Goal: Information Seeking & Learning: Learn about a topic

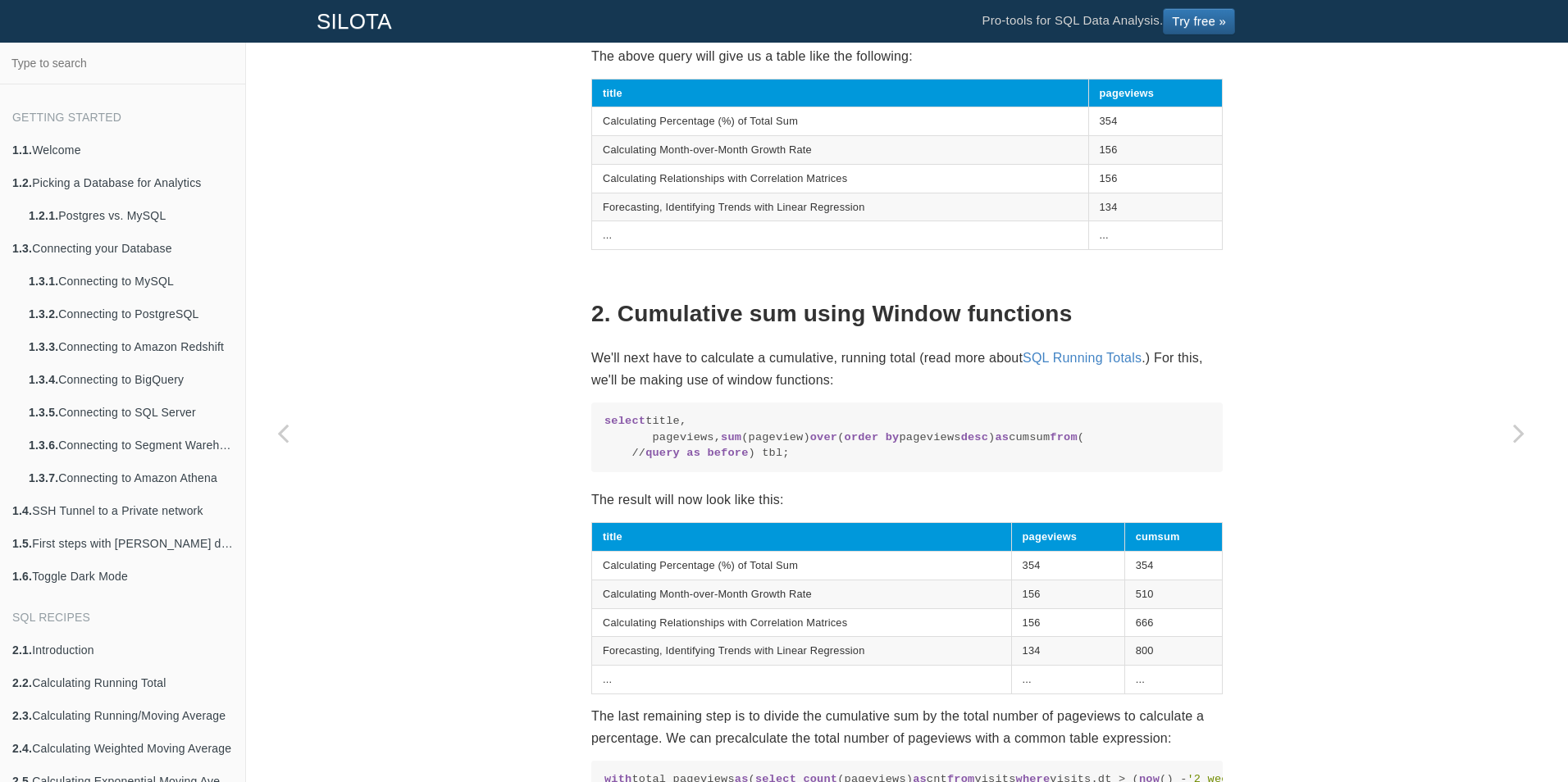
scroll to position [1270, 0]
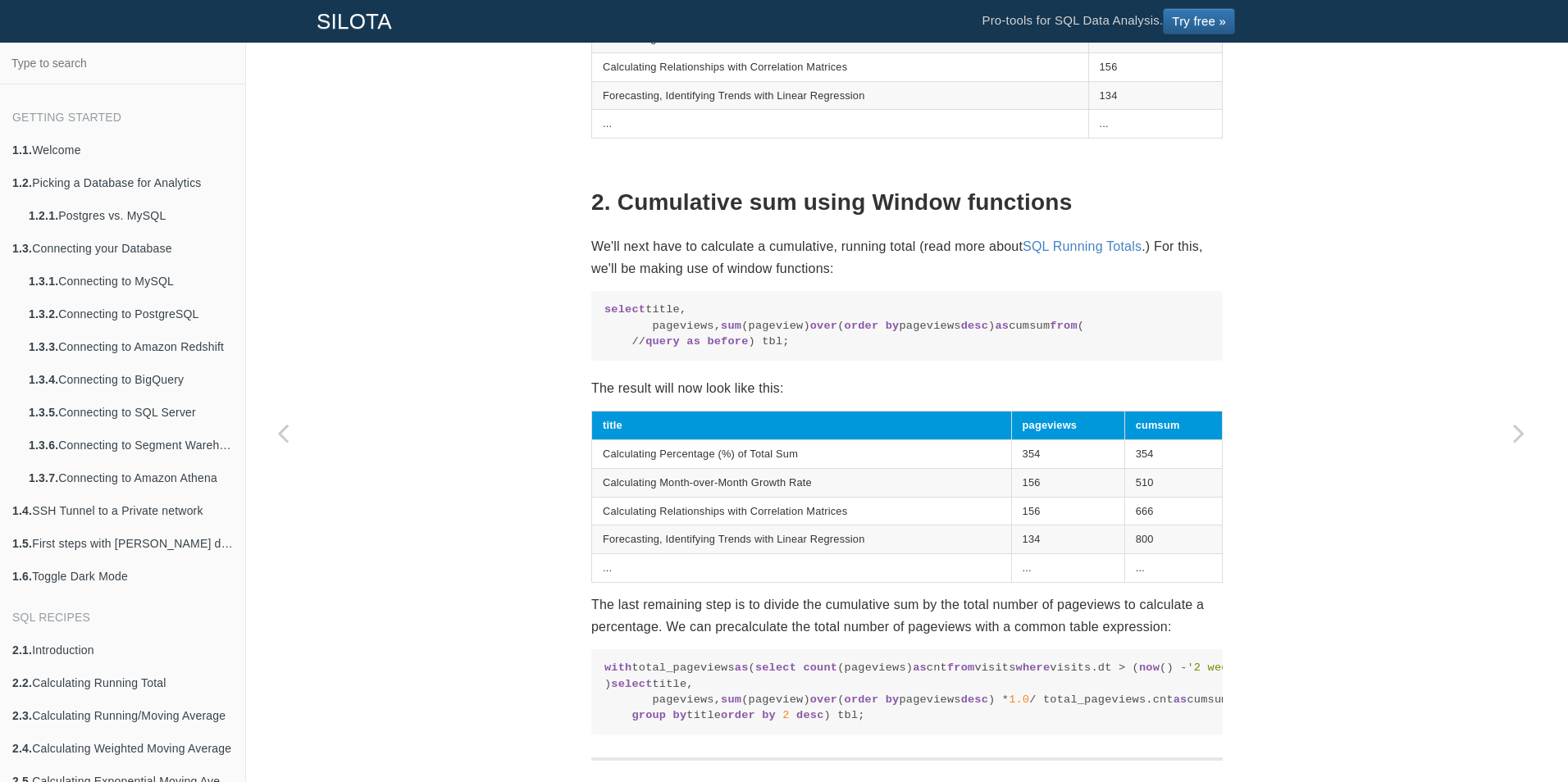
click at [1386, 48] on div "SQL Recipes Growth Rates Creating Pareto Charts to visualize the 80/20 principl…" at bounding box center [907, 10] width 1322 height 2393
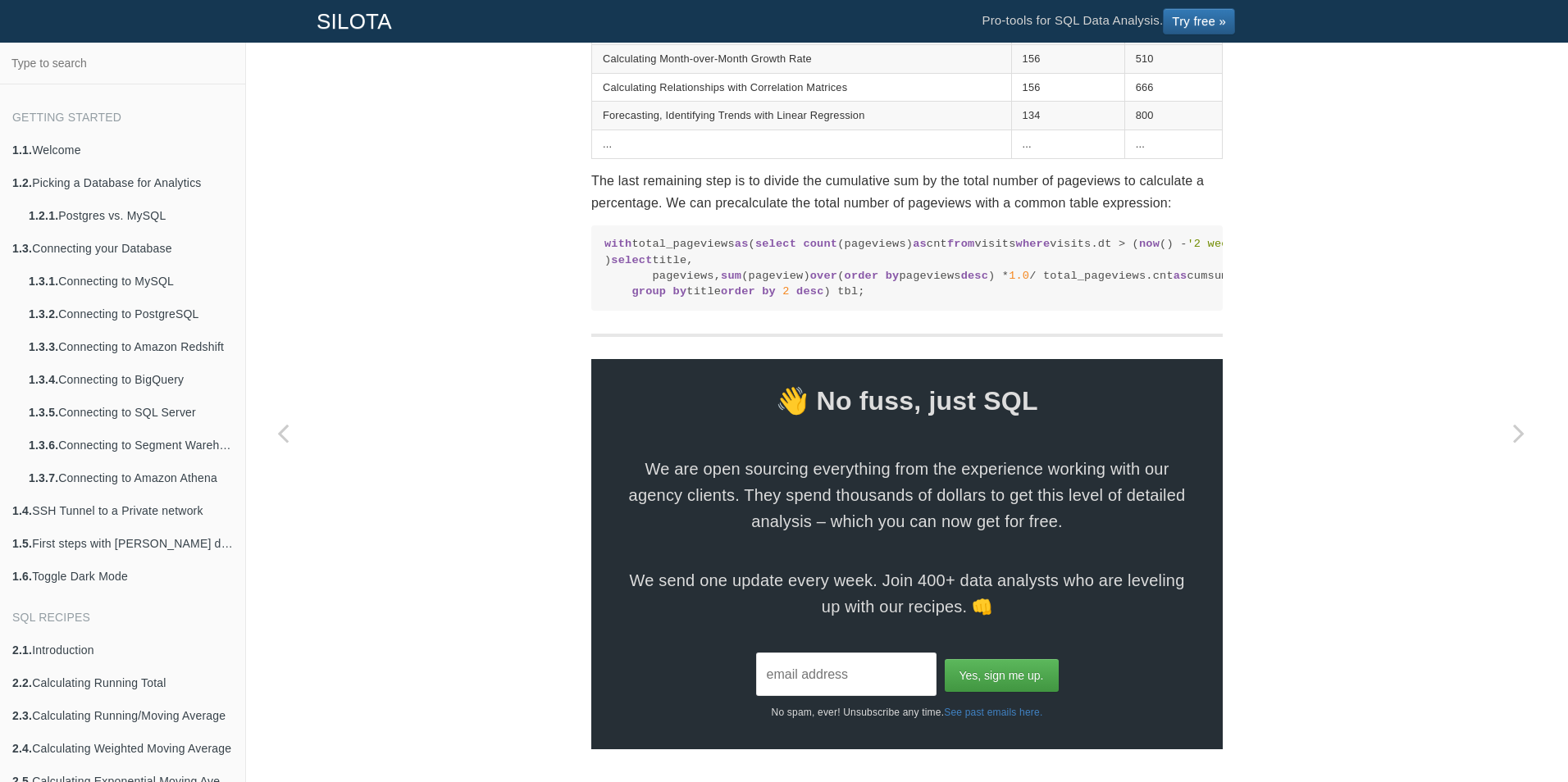
scroll to position [2044, 0]
click at [115, 681] on link "2.2. Calculating Running Total" at bounding box center [123, 683] width 245 height 33
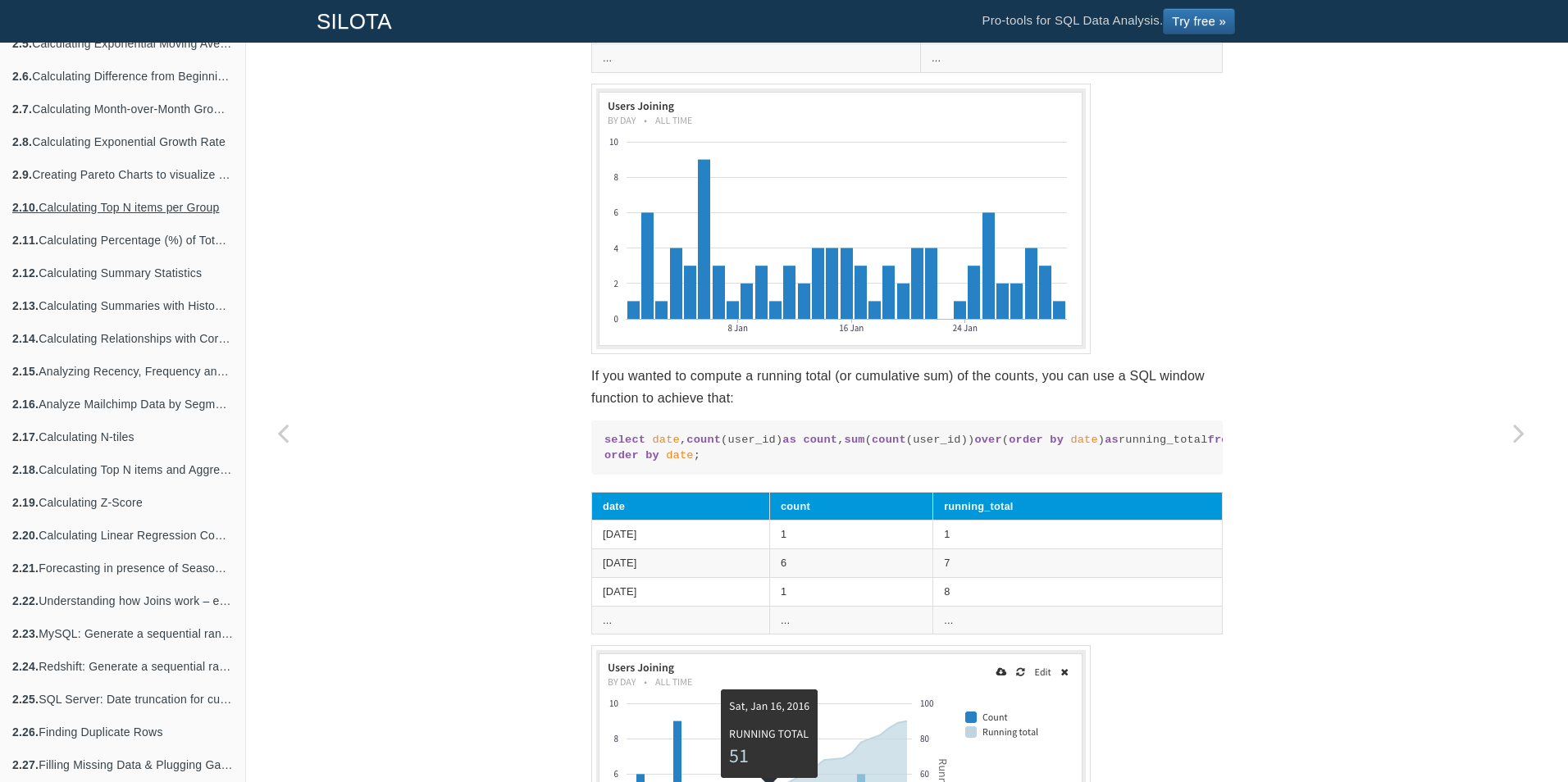
scroll to position [908, 0]
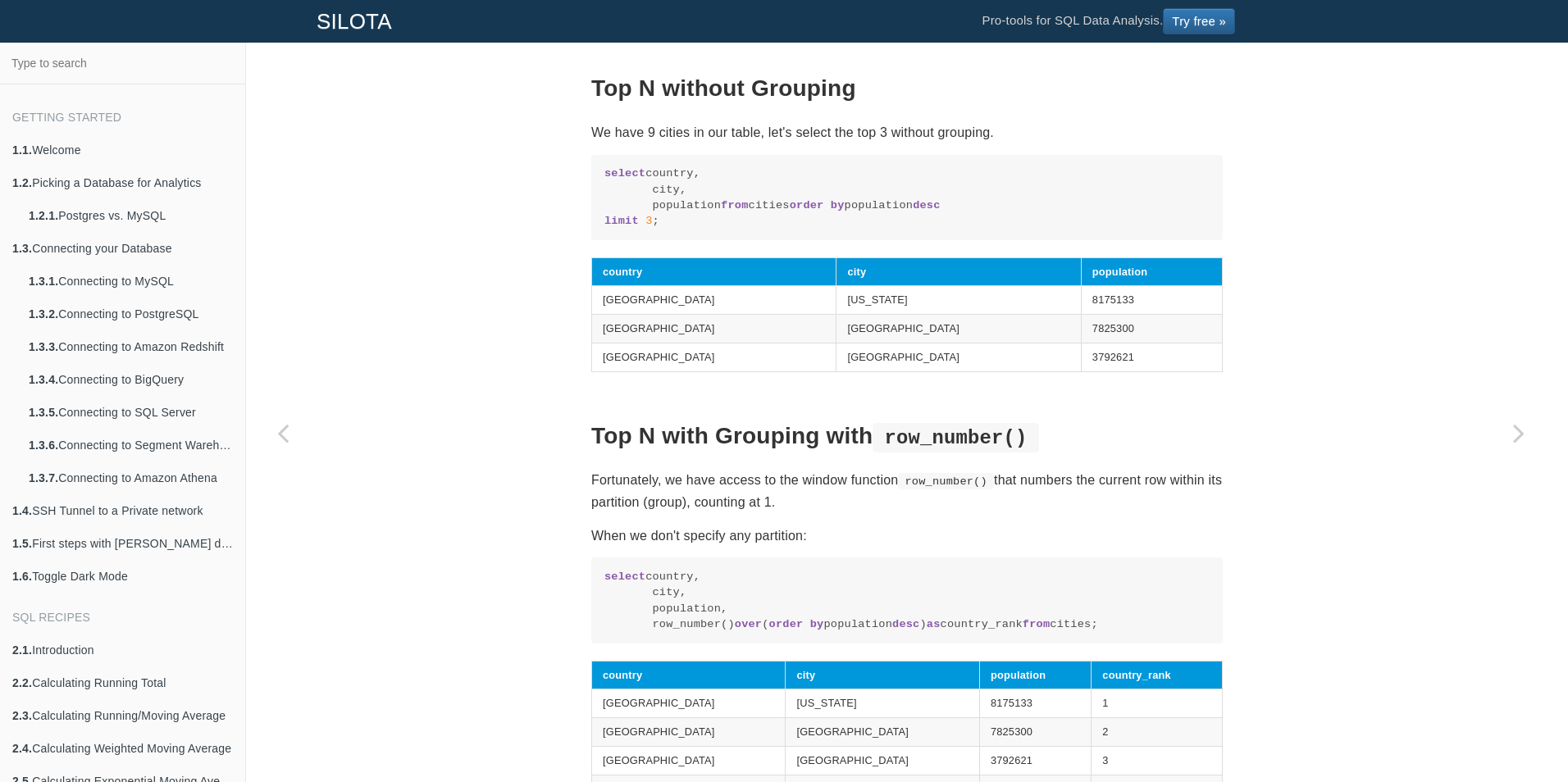
scroll to position [1024, 0]
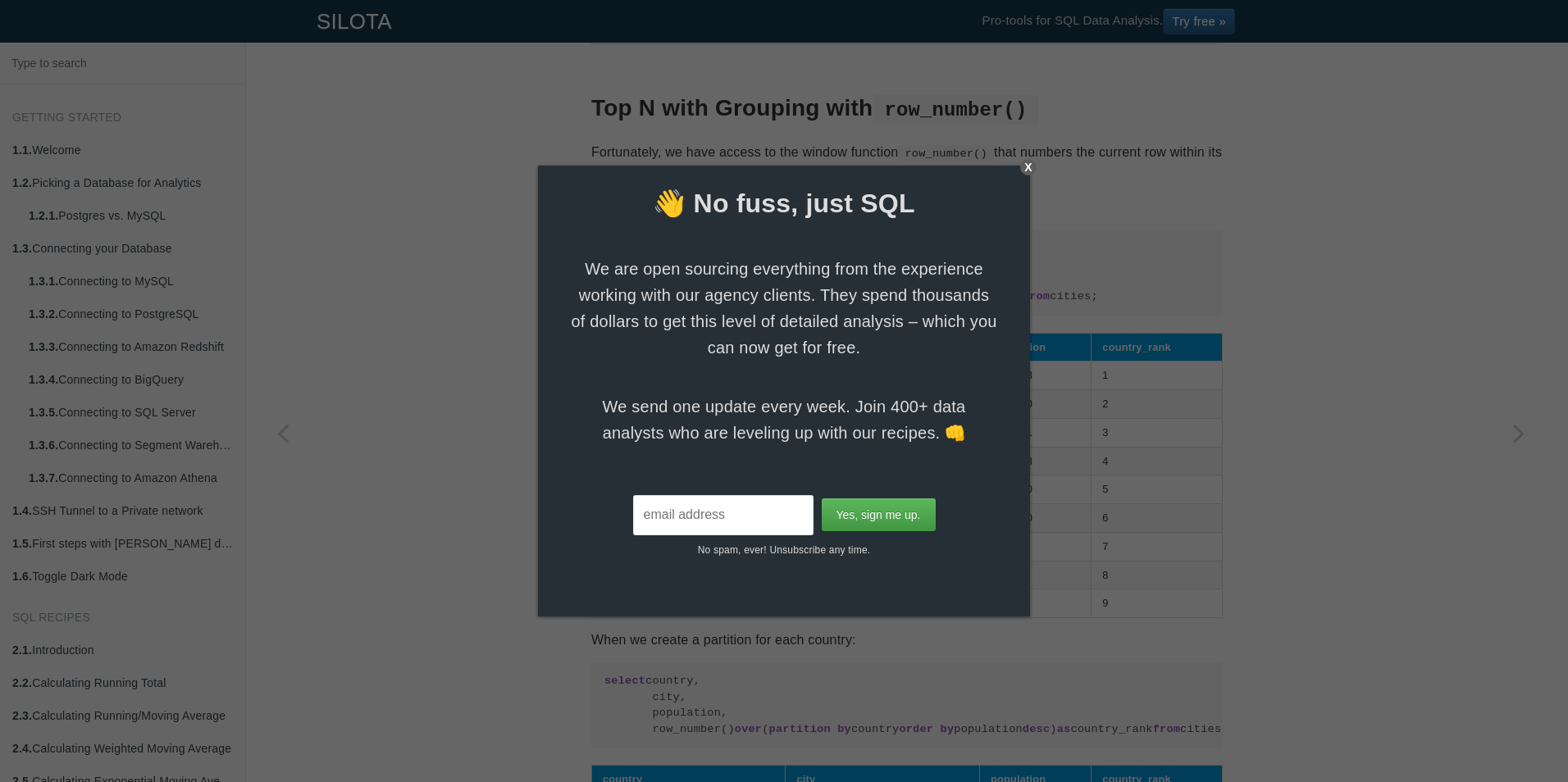
click at [1023, 161] on body "SILOTA Pro-tools for SQL Data Analysis. Try free » Getting Started 1.1. Welcome…" at bounding box center [784, 391] width 1568 height 782
click at [1024, 161] on div "X" at bounding box center [1028, 167] width 16 height 16
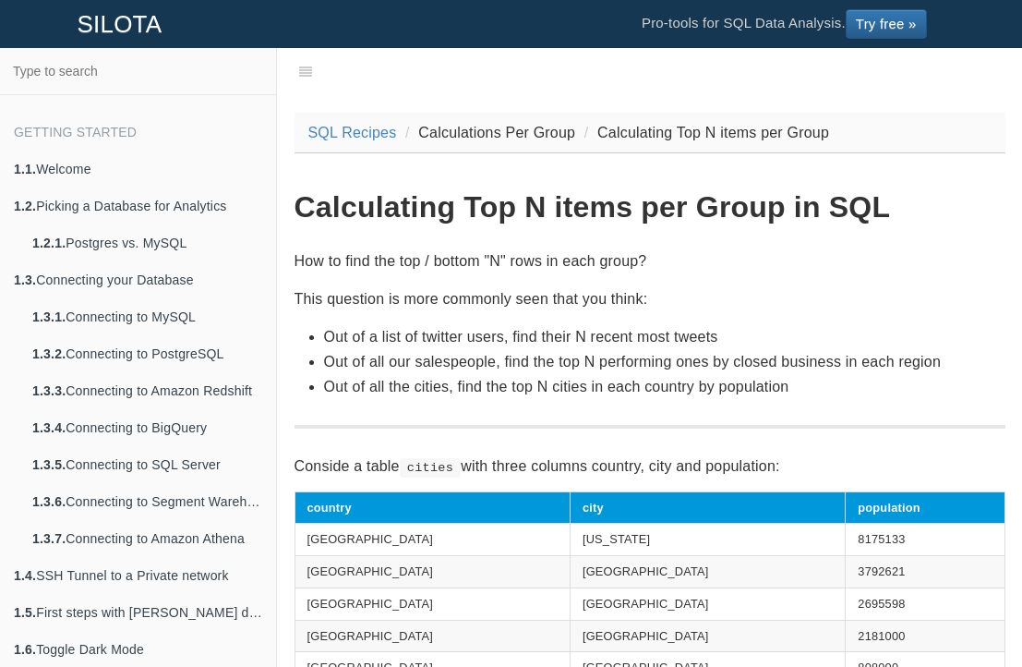
scroll to position [0, 0]
